Goal: Task Accomplishment & Management: Use online tool/utility

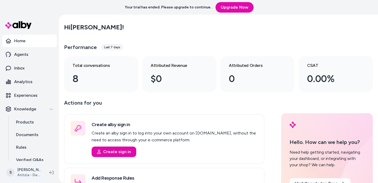
click at [38, 175] on html "Your trial has ended. Please upgrade to continue. Upgrade Now Home Agents Inbox…" at bounding box center [189, 91] width 378 height 183
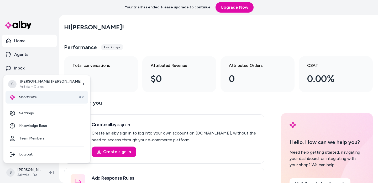
click at [49, 97] on div "Shortcuts ⌘K" at bounding box center [47, 97] width 83 height 13
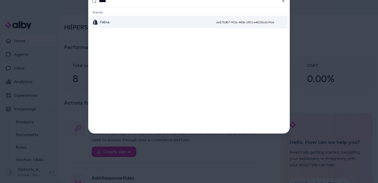
type input "*****"
click at [115, 24] on div "Felina de87b967-f40e-469a-bf63-a4626bdb14ba" at bounding box center [189, 22] width 197 height 13
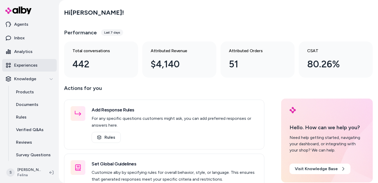
scroll to position [29, 0]
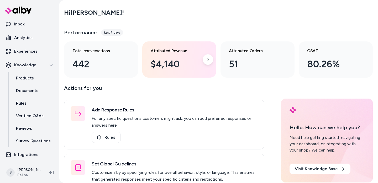
click at [150, 62] on div "Attributed Revenue $4,140" at bounding box center [179, 59] width 74 height 36
